Goal: Information Seeking & Learning: Learn about a topic

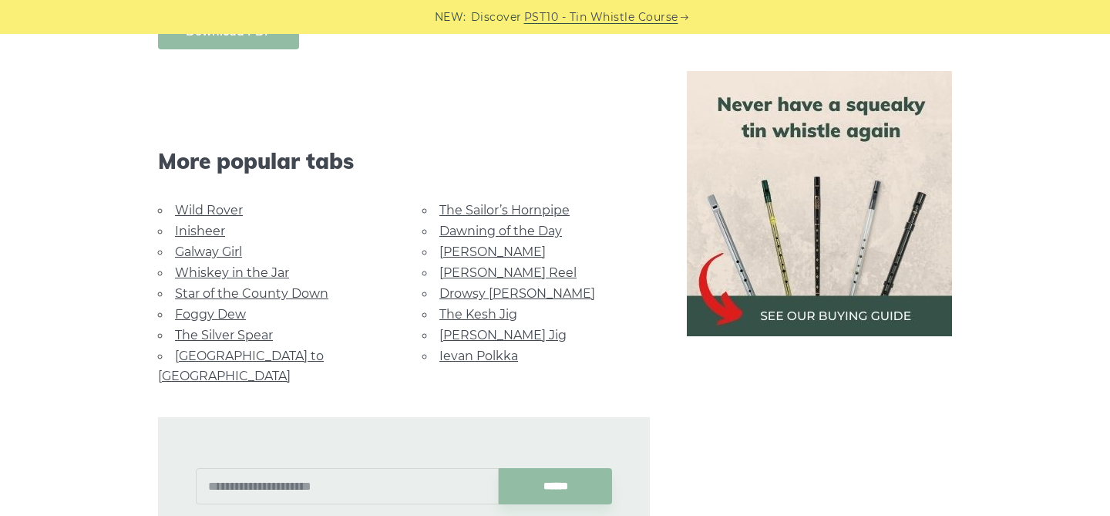
scroll to position [1321, 0]
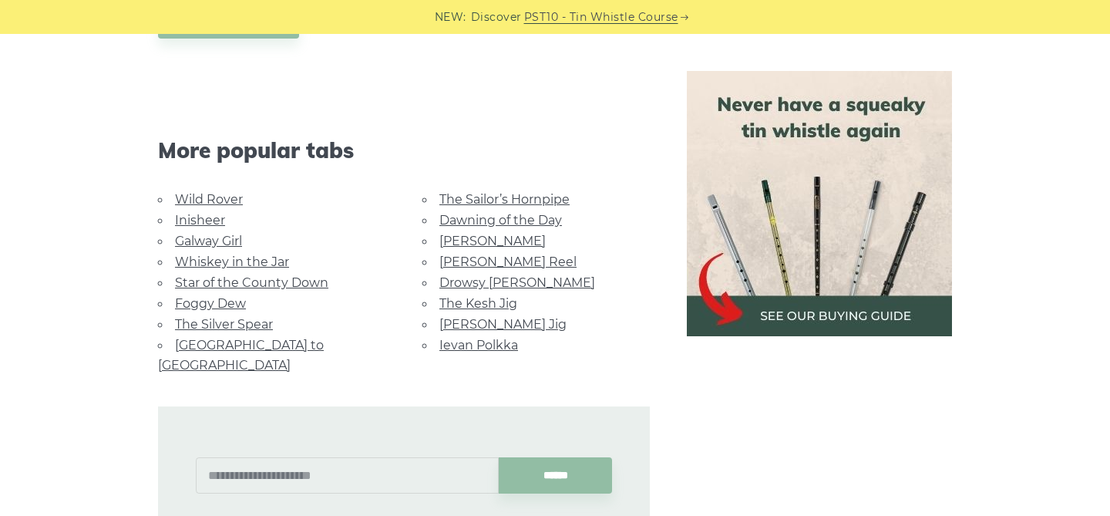
click at [464, 240] on link "[PERSON_NAME]" at bounding box center [492, 241] width 106 height 15
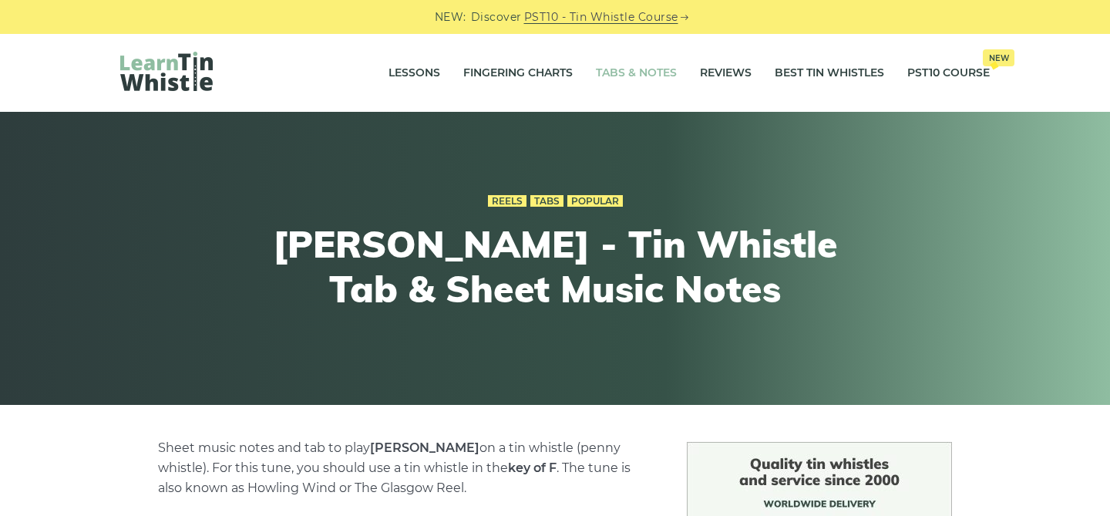
click at [645, 72] on link "Tabs & Notes" at bounding box center [636, 73] width 81 height 39
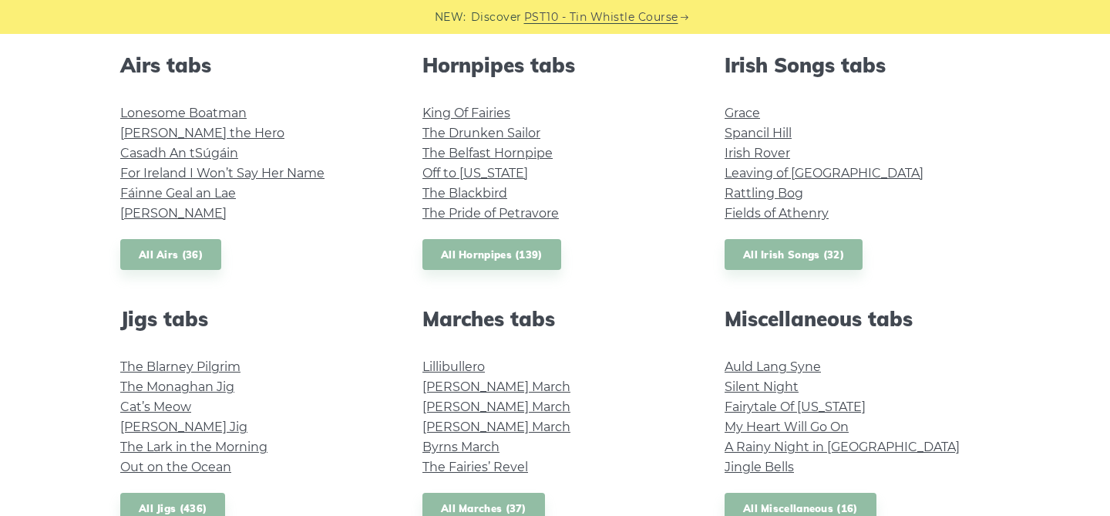
scroll to position [574, 0]
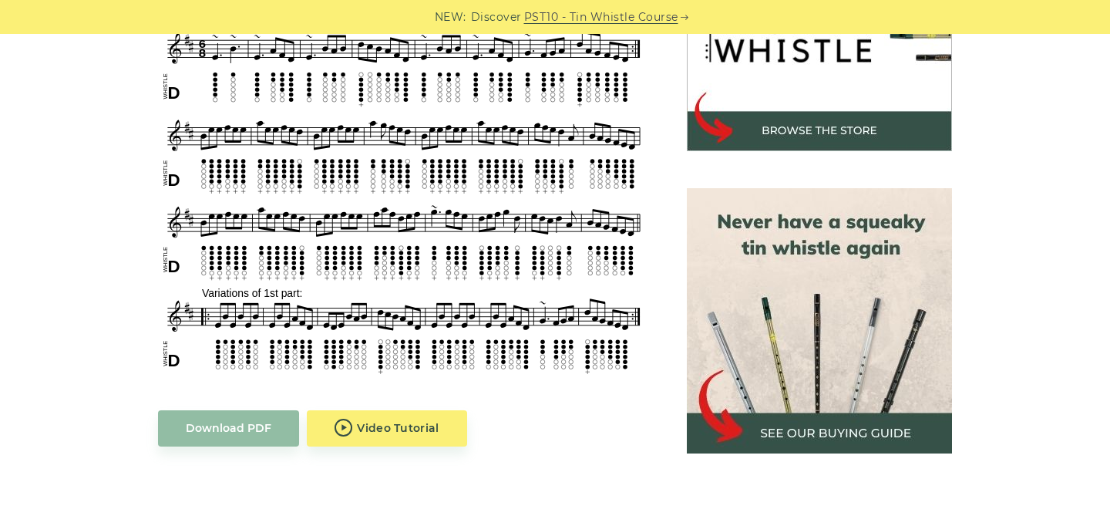
scroll to position [558, 0]
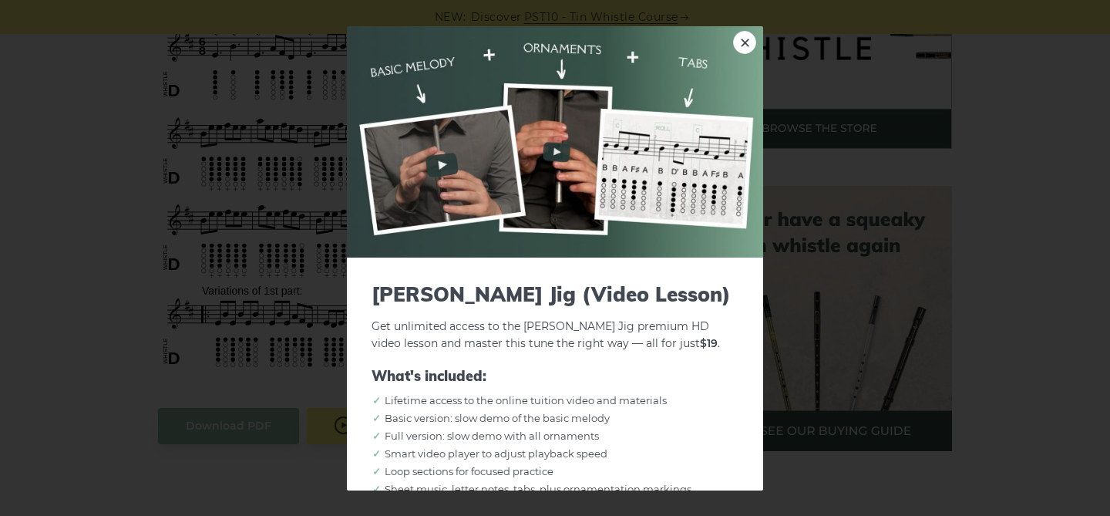
scroll to position [8, 0]
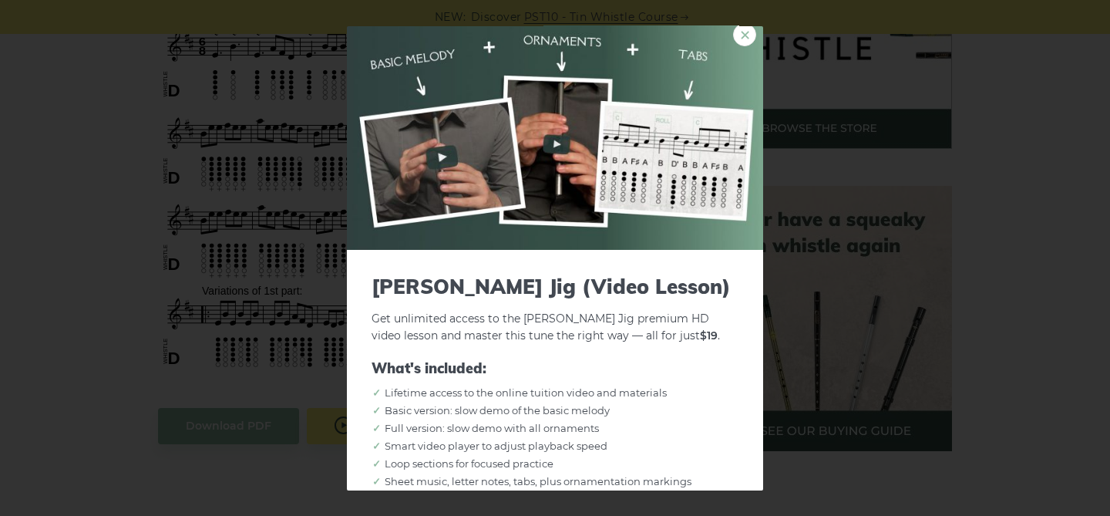
click at [748, 30] on link "×" at bounding box center [744, 33] width 23 height 23
